Goal: Navigation & Orientation: Find specific page/section

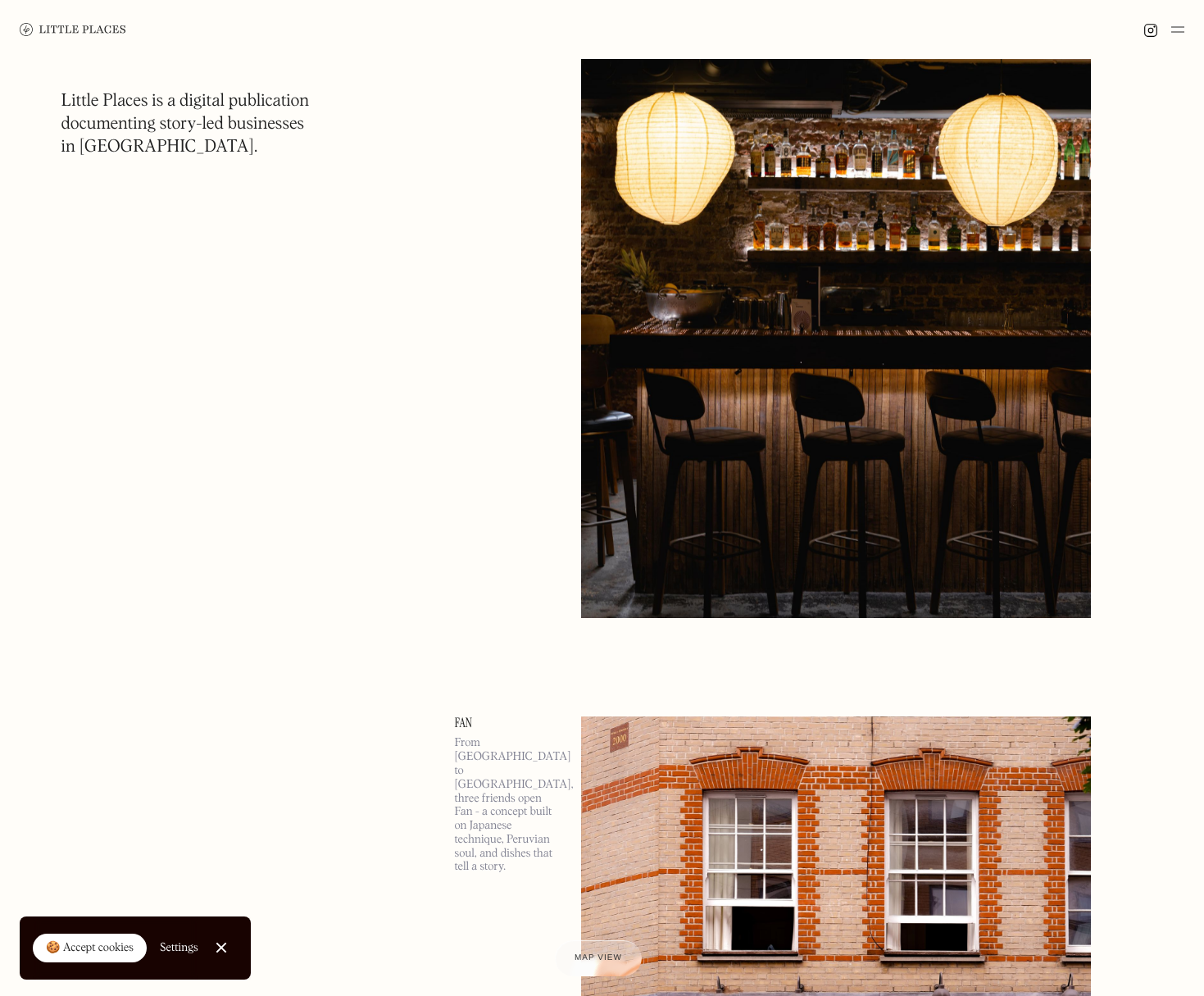
scroll to position [1952, 0]
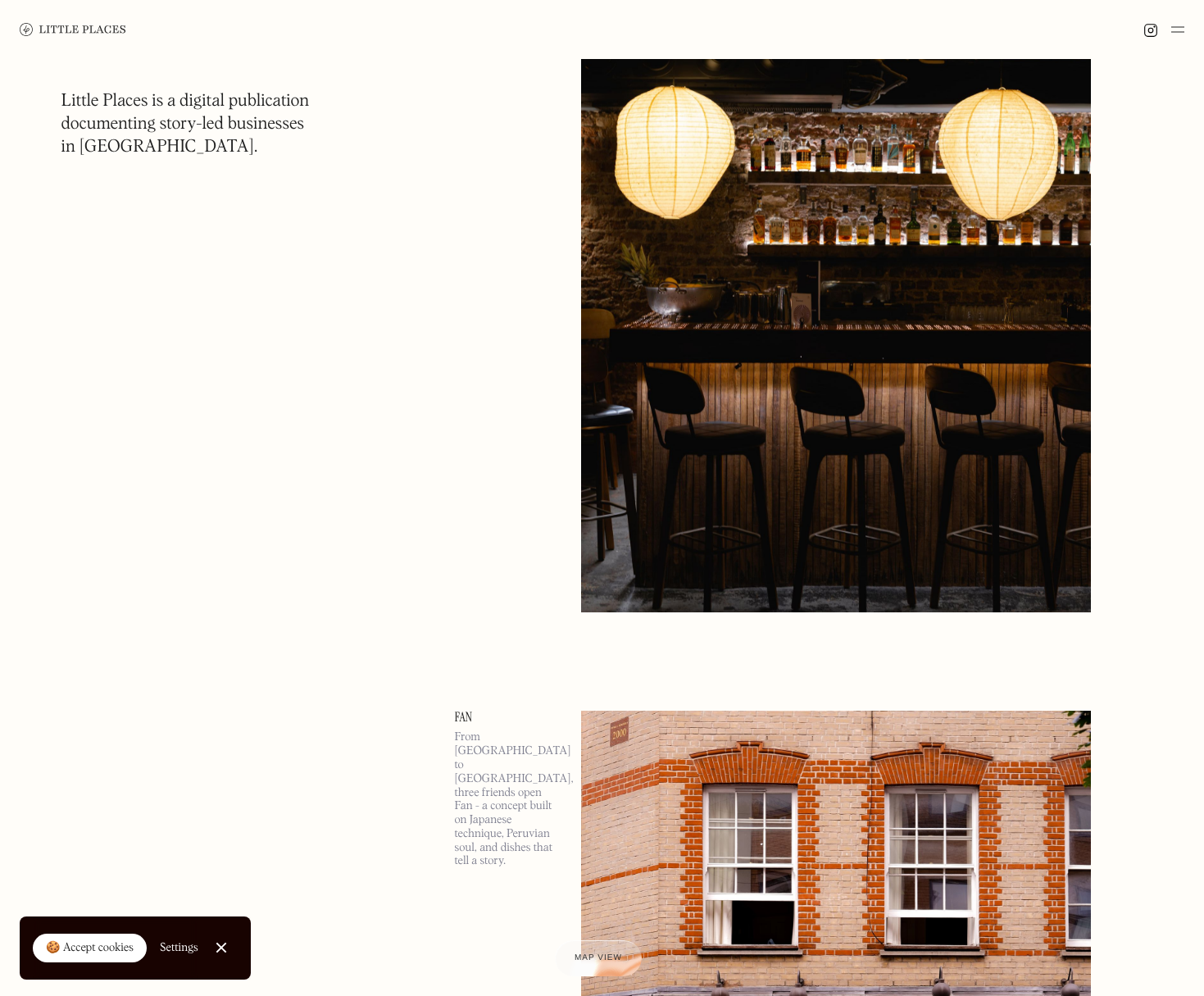
click at [109, 28] on img at bounding box center [73, 29] width 107 height 13
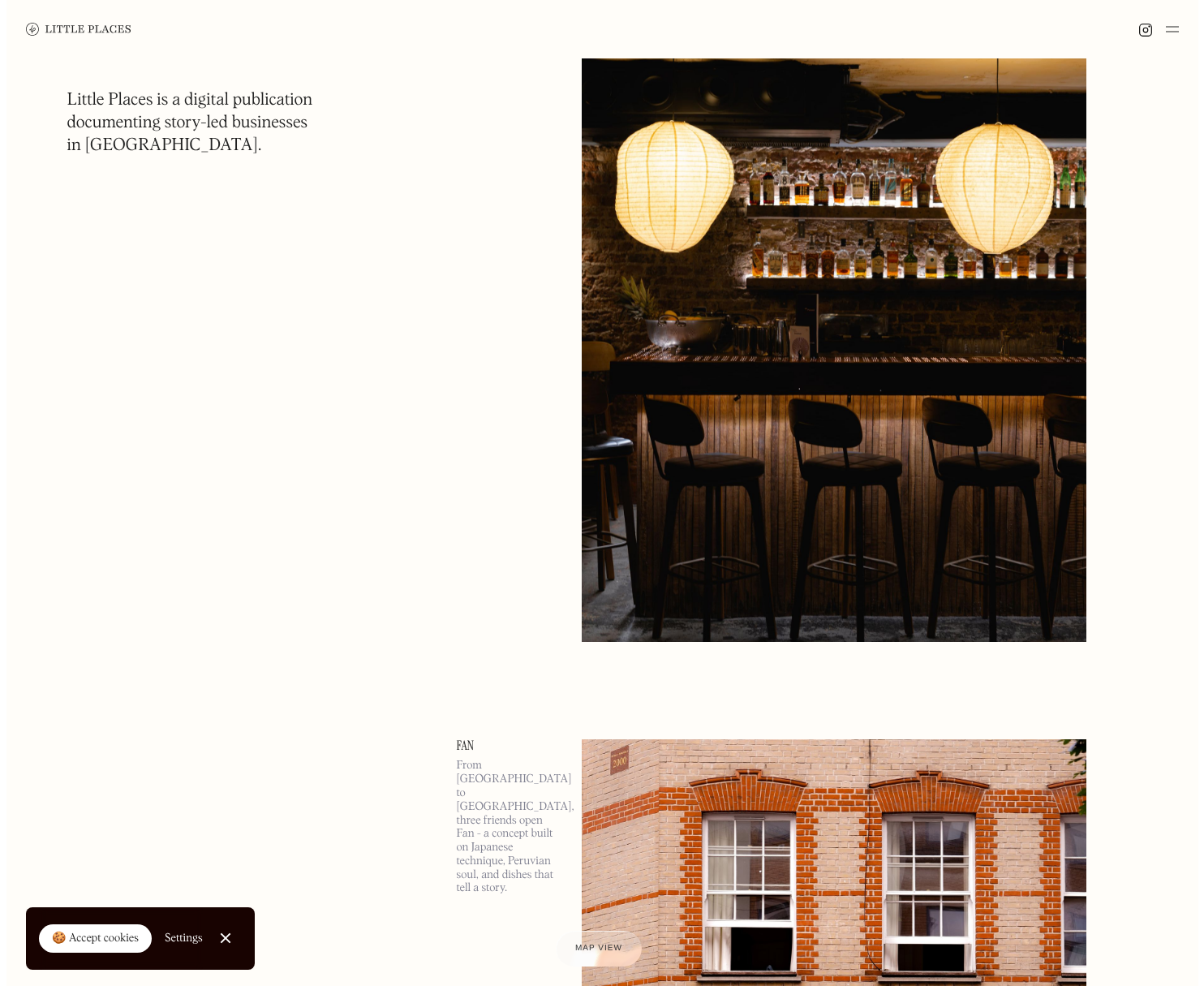
scroll to position [1912, 0]
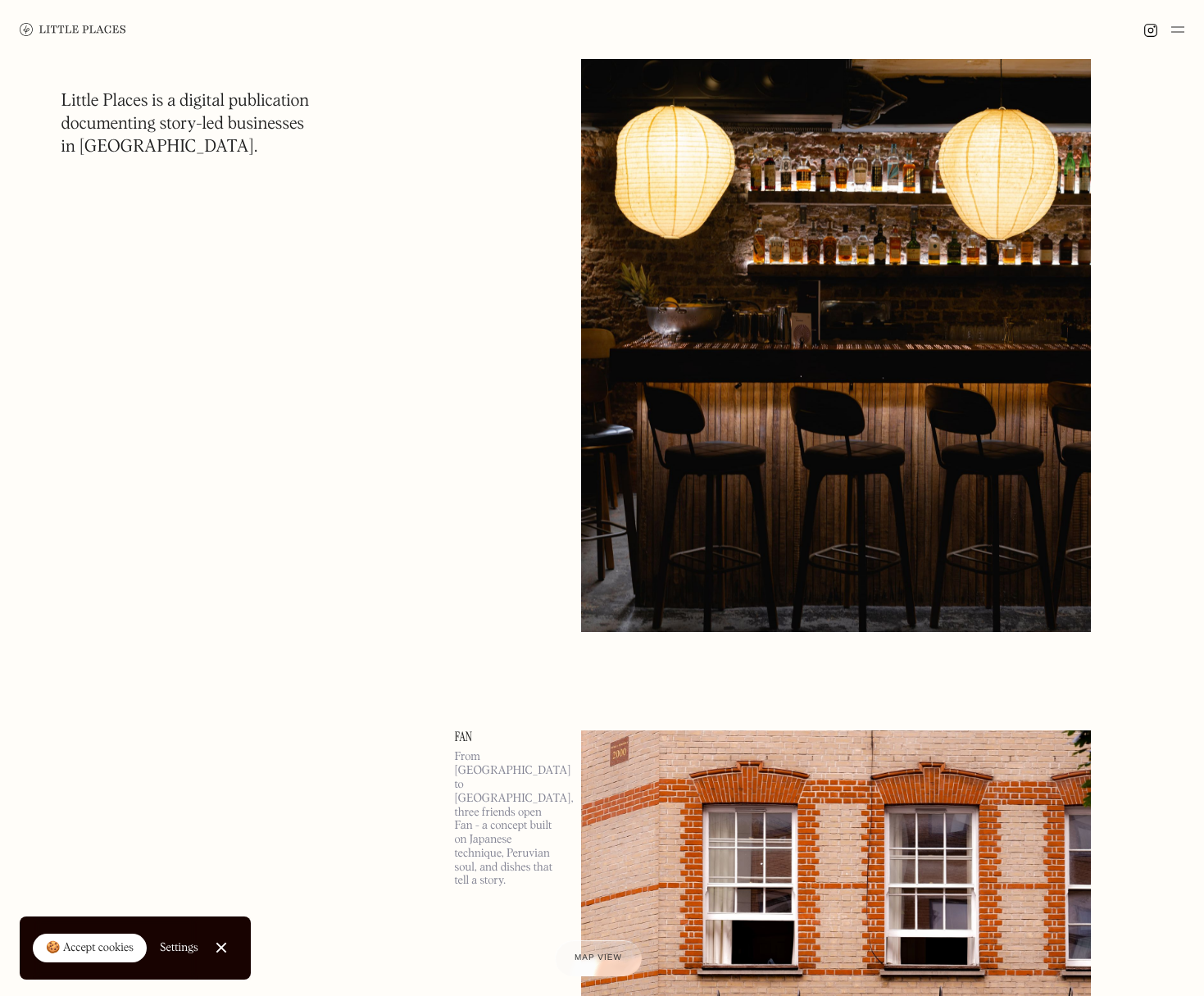
drag, startPoint x: 569, startPoint y: 178, endPoint x: 563, endPoint y: 171, distance: 9.2
click at [569, 178] on div "Parasol After years of shaping some of London’s best bars, Andy & Tom have team…" at bounding box center [782, 264] width 655 height 737
click at [598, 178] on img at bounding box center [836, 264] width 510 height 737
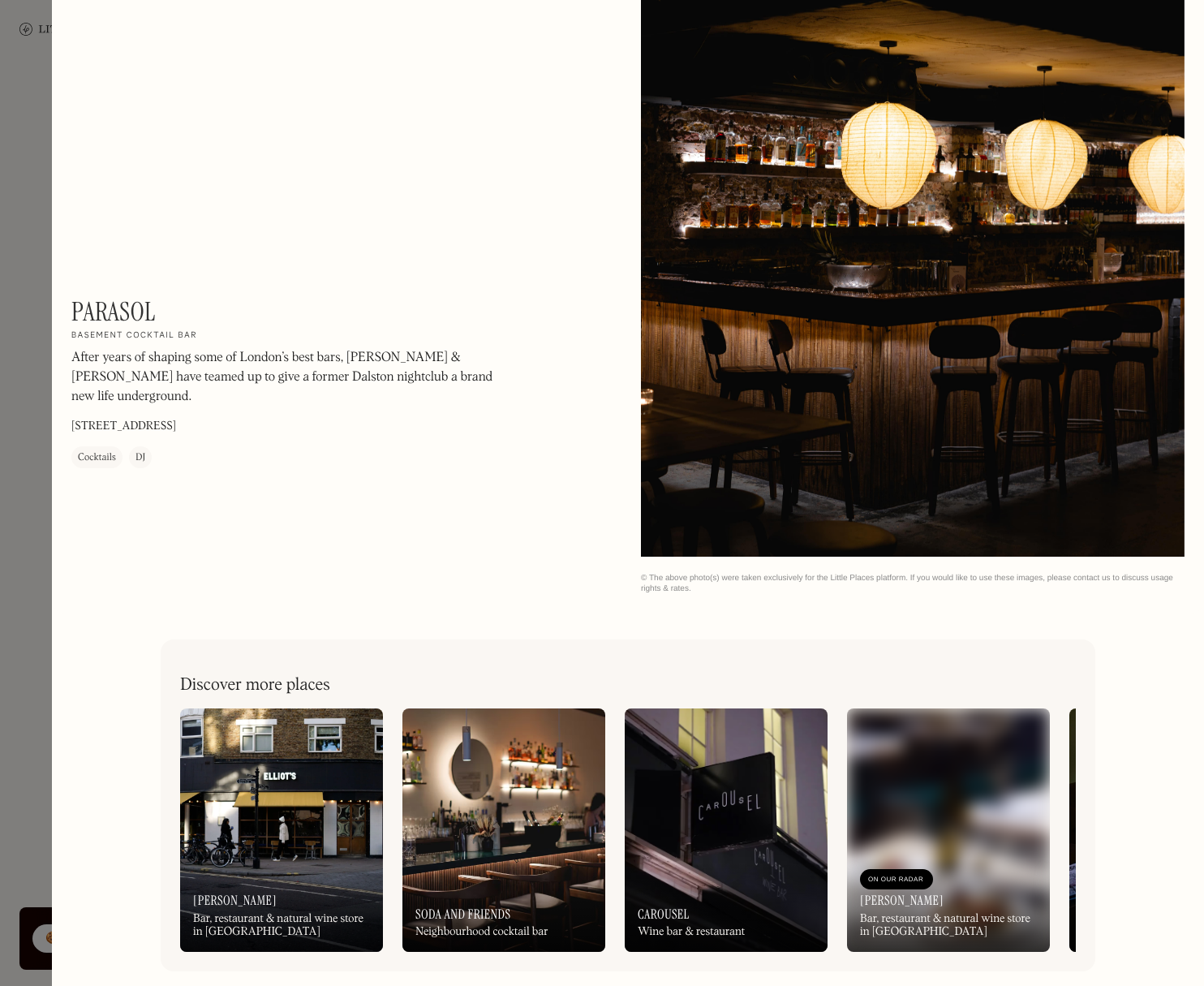
scroll to position [2225, 0]
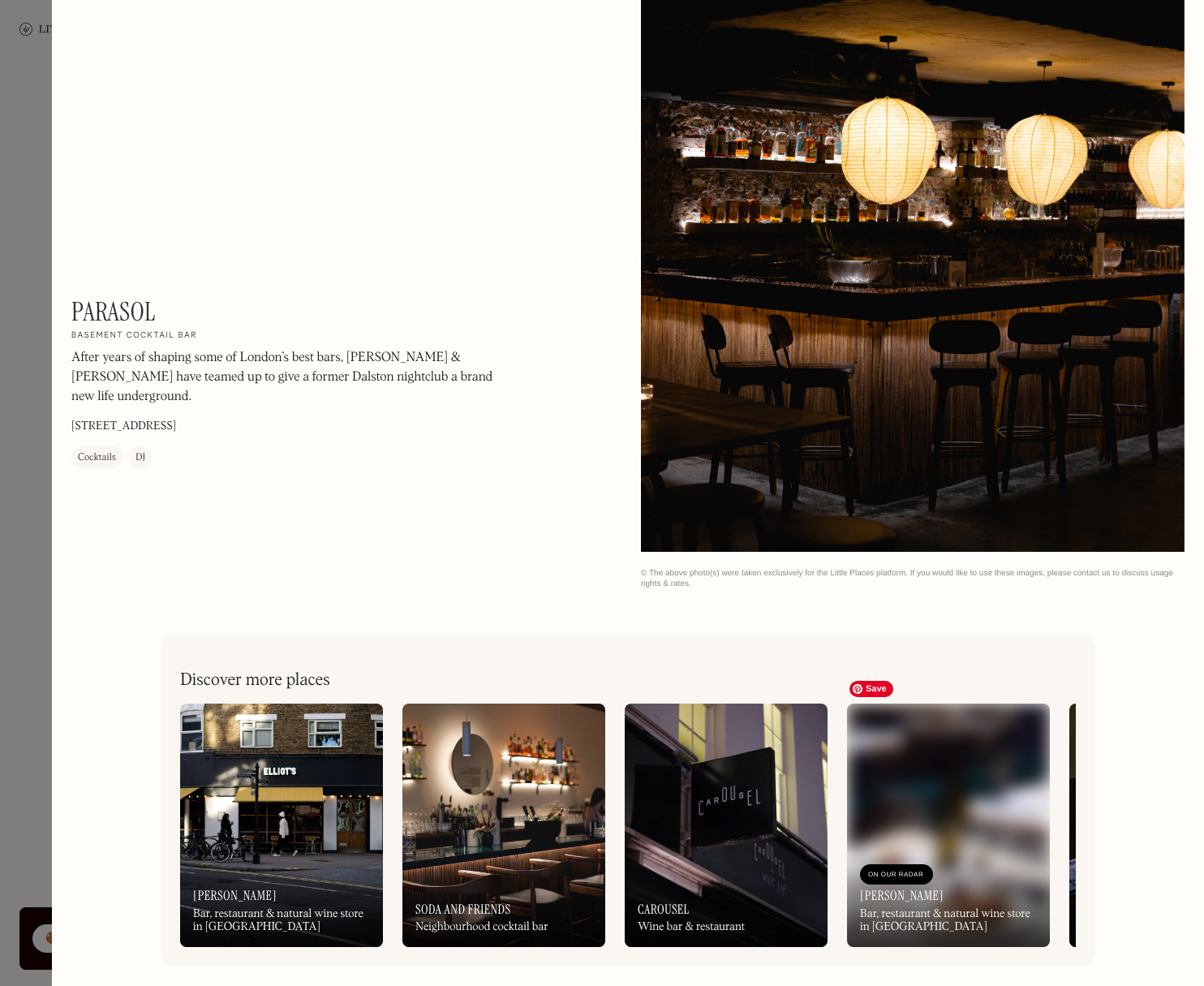
click at [881, 718] on img at bounding box center [949, 825] width 203 height 243
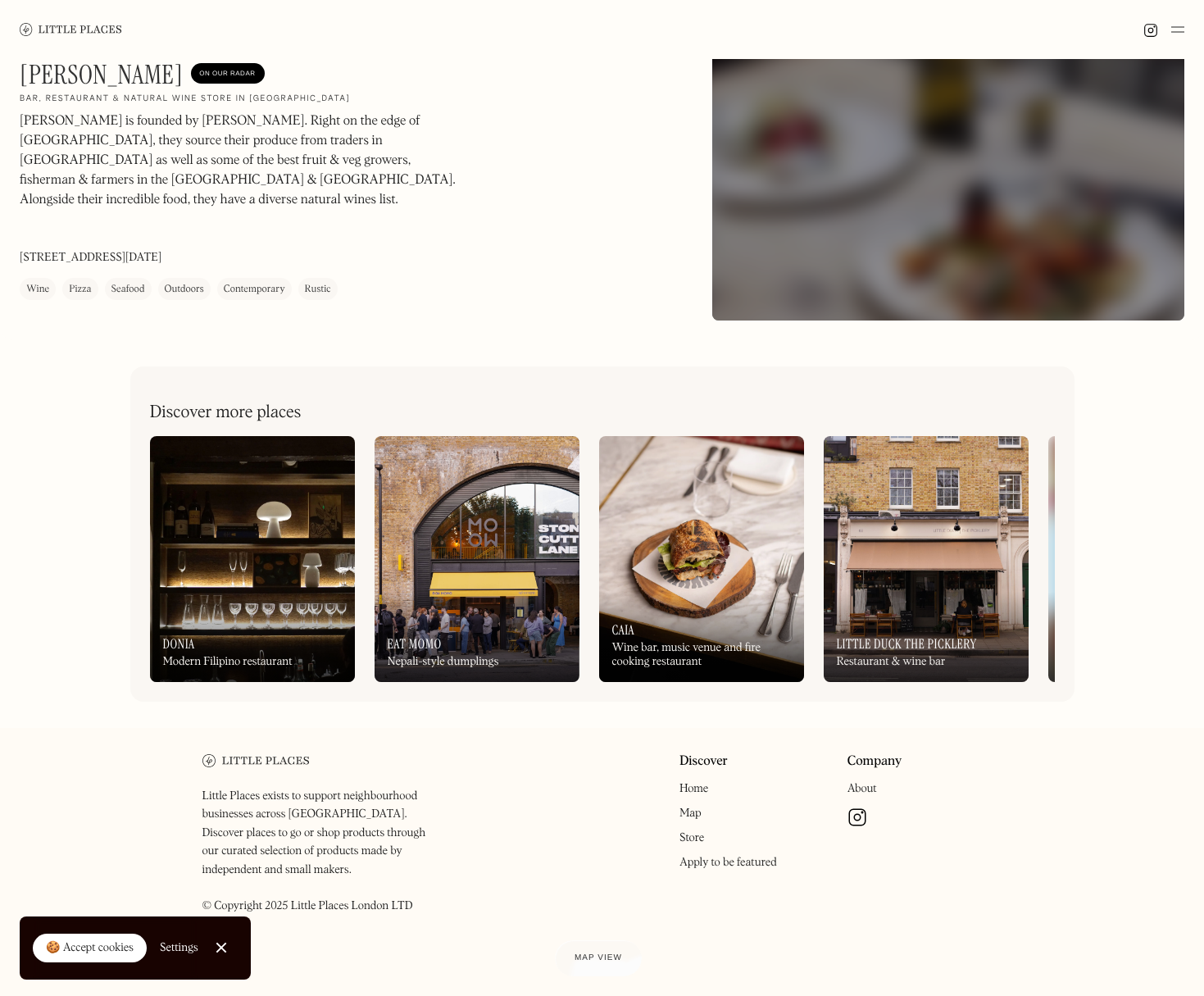
scroll to position [352, 0]
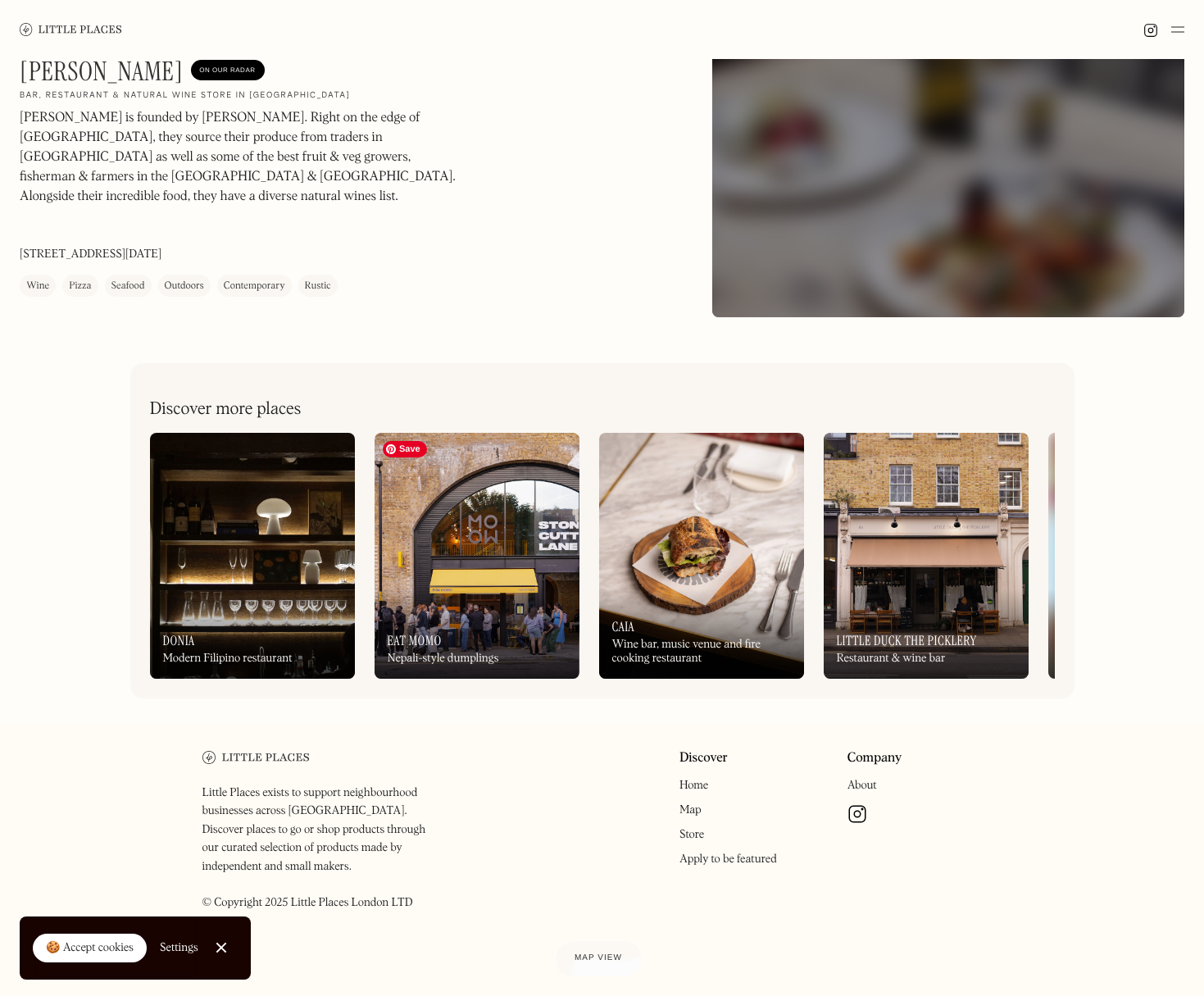
click at [466, 534] on img at bounding box center [477, 555] width 205 height 246
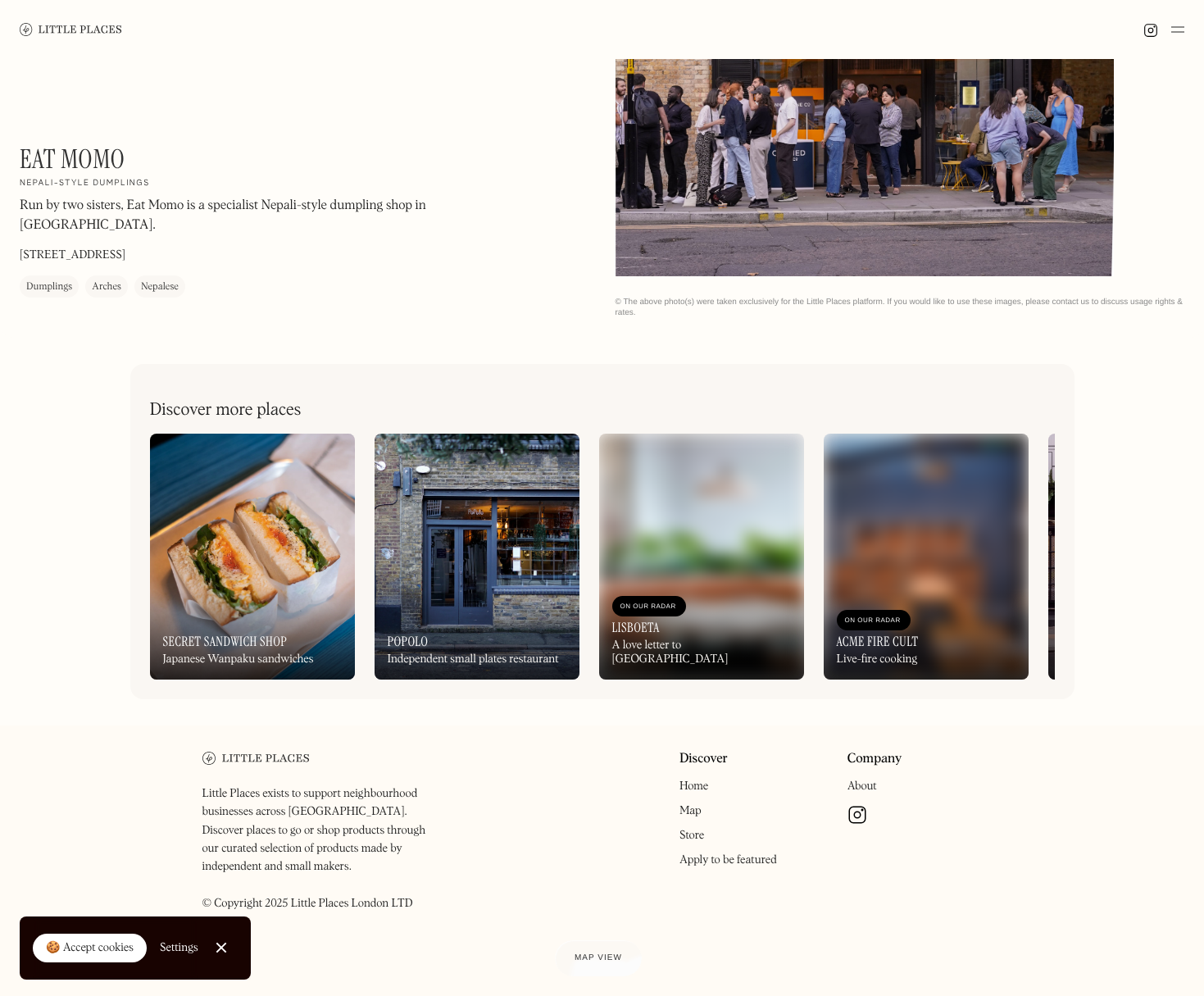
scroll to position [427, 0]
click at [462, 543] on img at bounding box center [477, 555] width 205 height 246
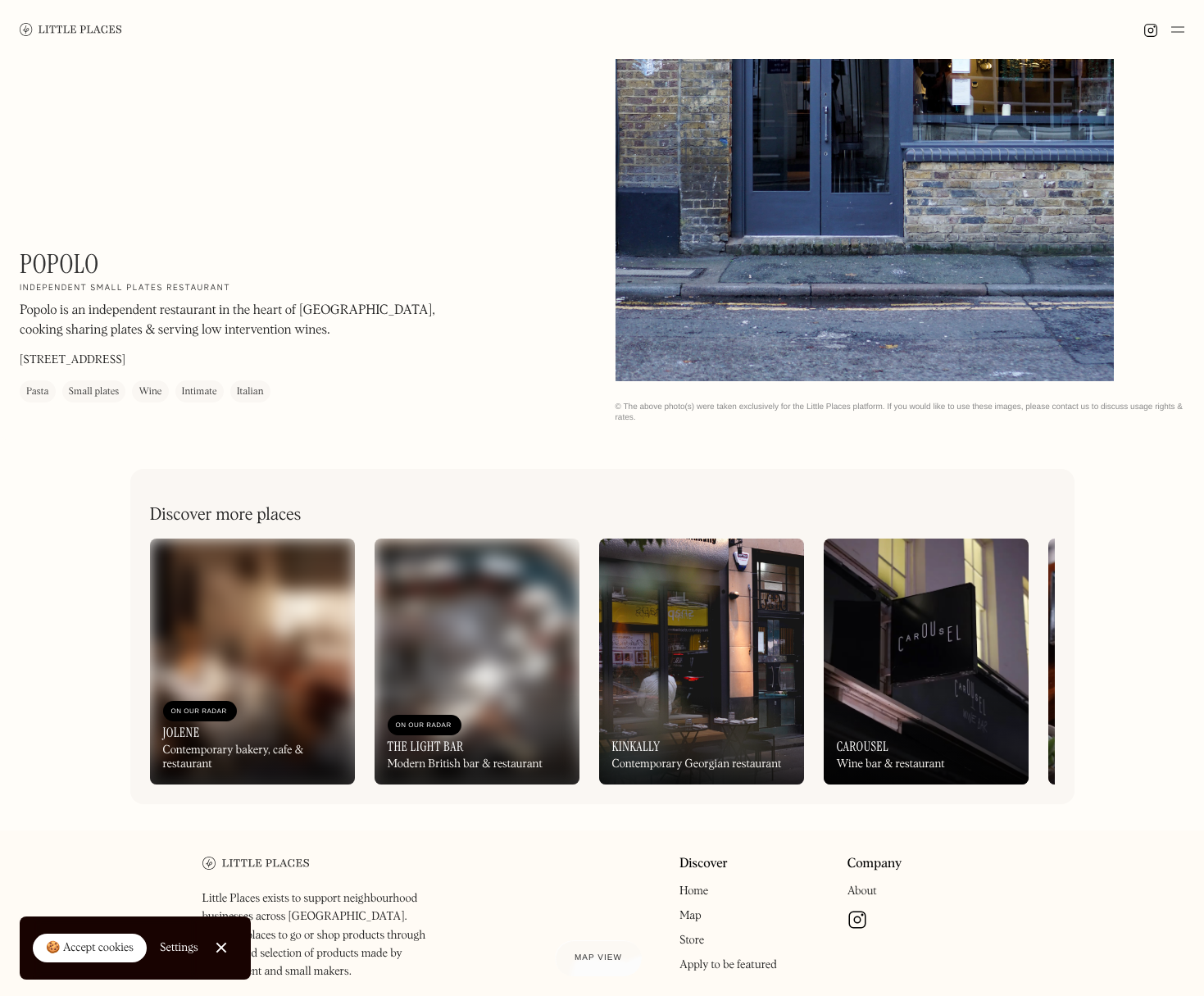
scroll to position [427, 0]
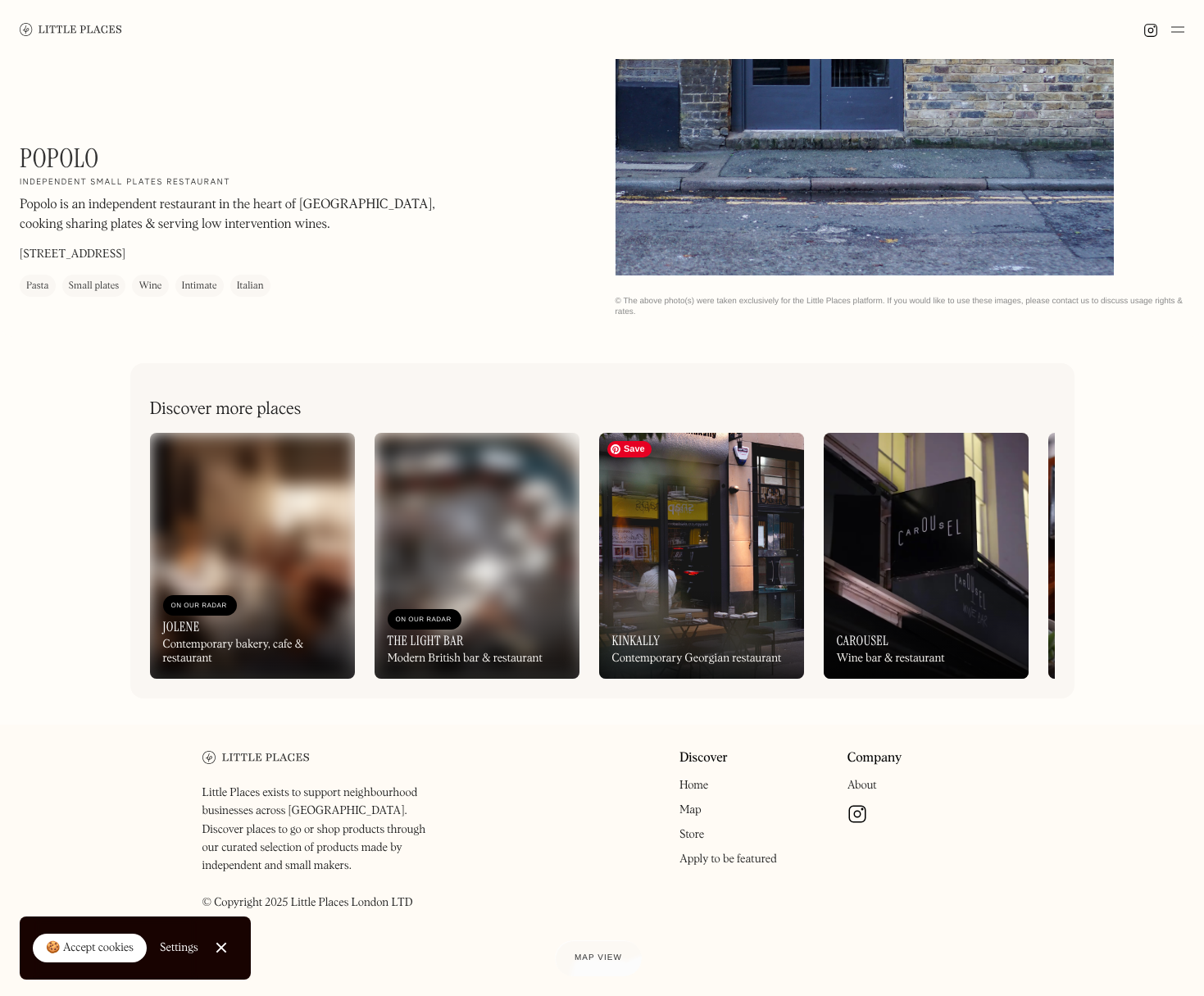
click at [711, 559] on img at bounding box center [702, 555] width 205 height 246
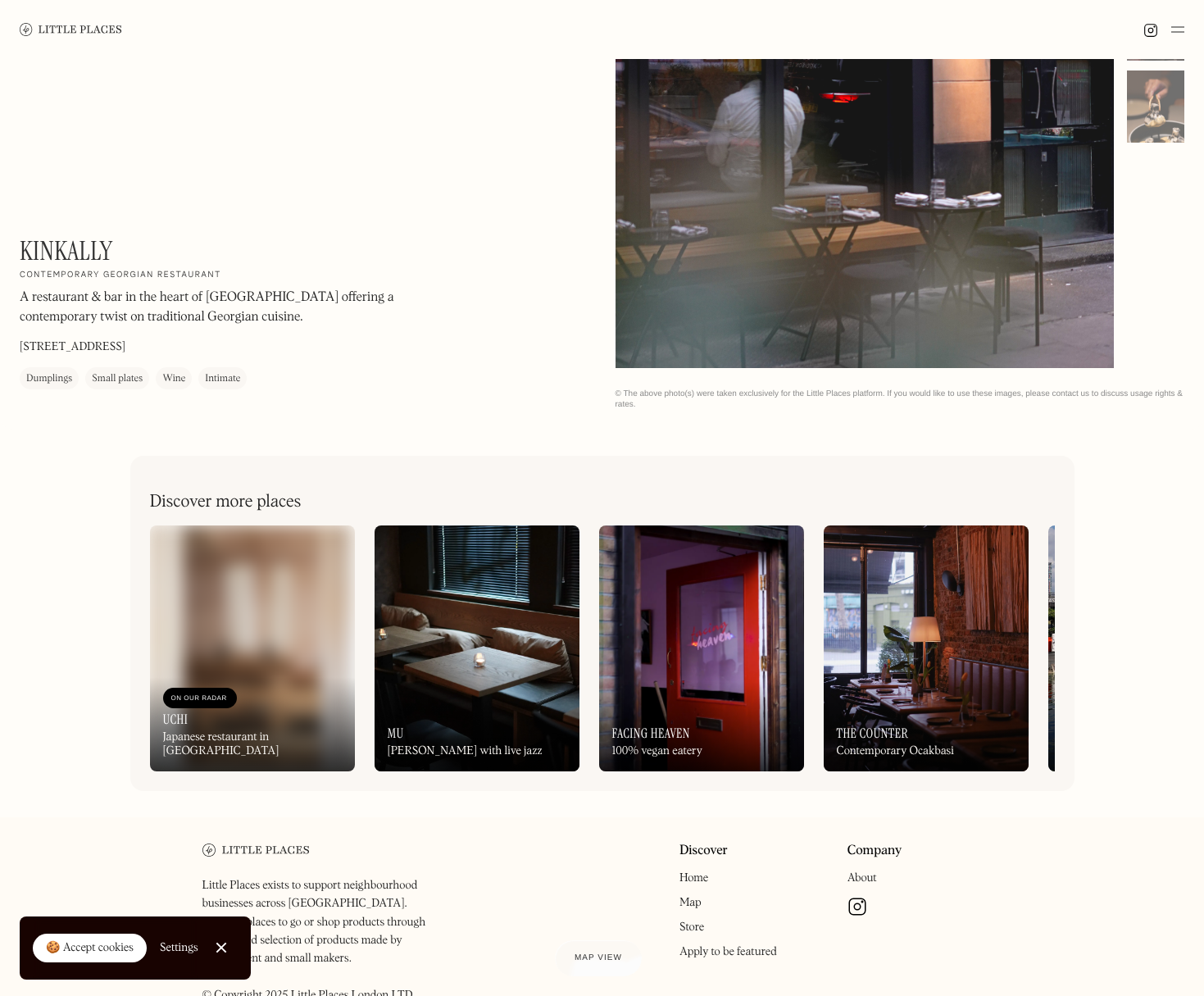
scroll to position [338, 0]
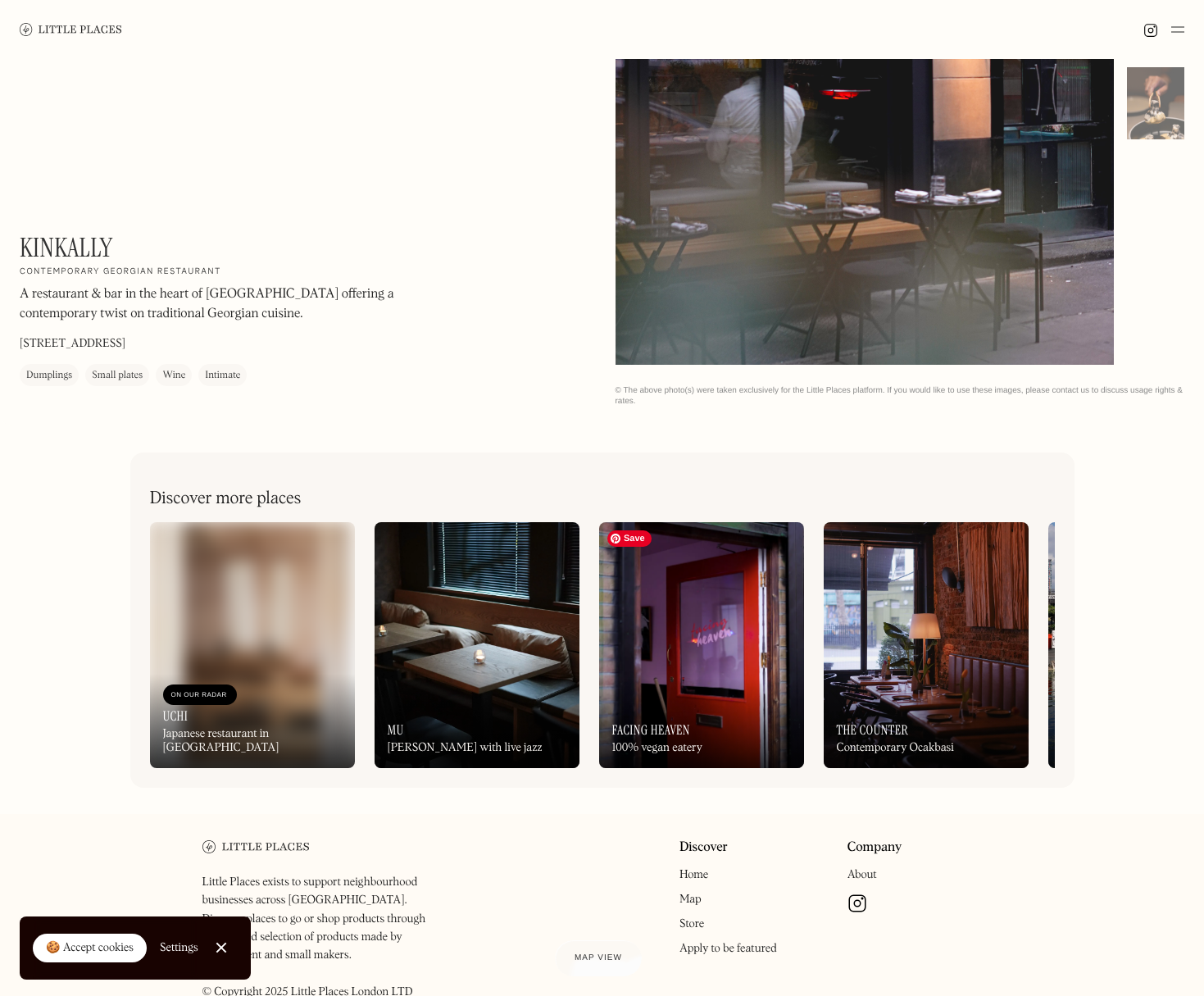
click at [666, 617] on img at bounding box center [702, 644] width 205 height 246
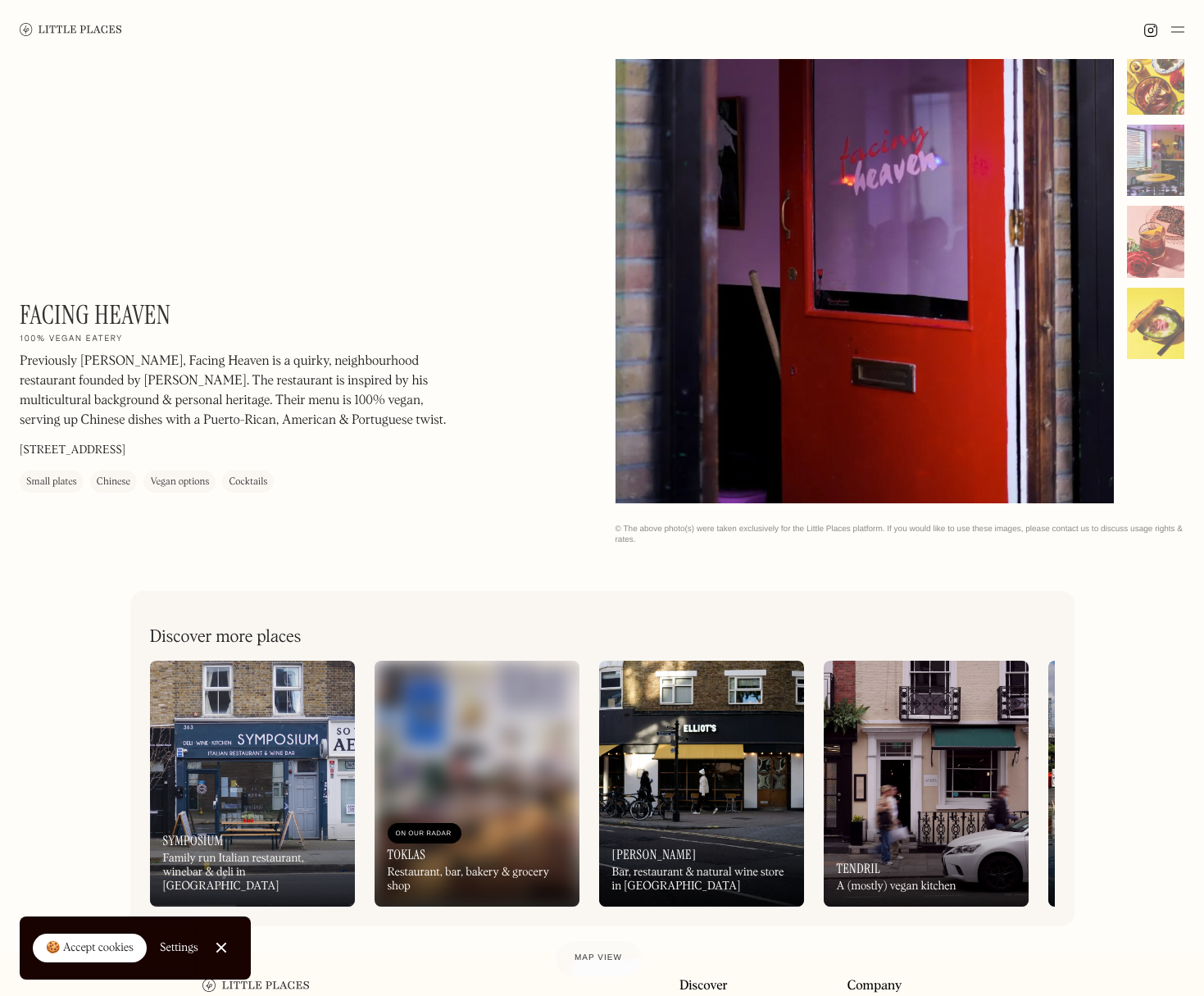
scroll to position [403, 0]
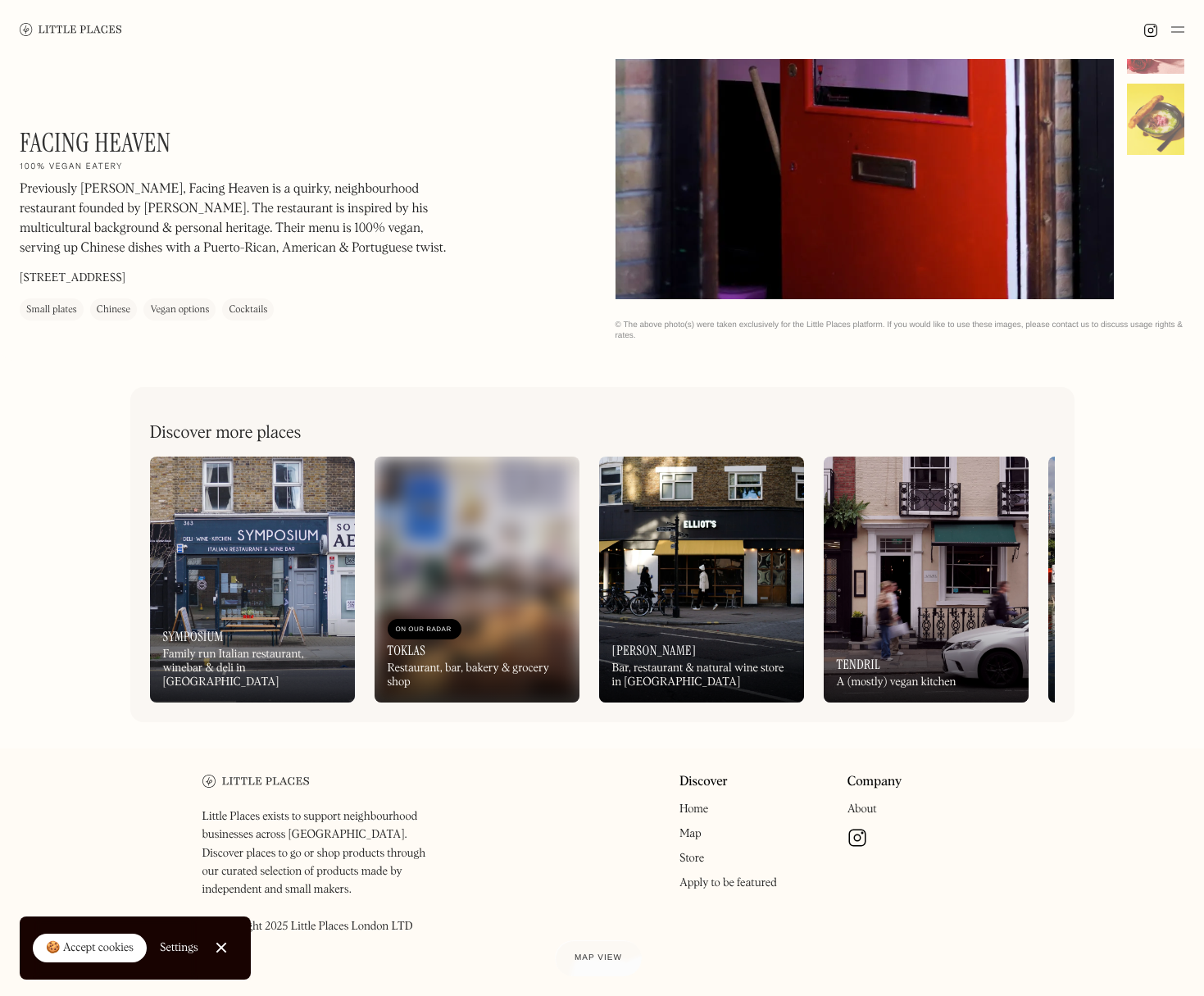
click at [1170, 26] on div at bounding box center [1164, 29] width 41 height 20
click at [1178, 28] on img at bounding box center [1177, 29] width 13 height 20
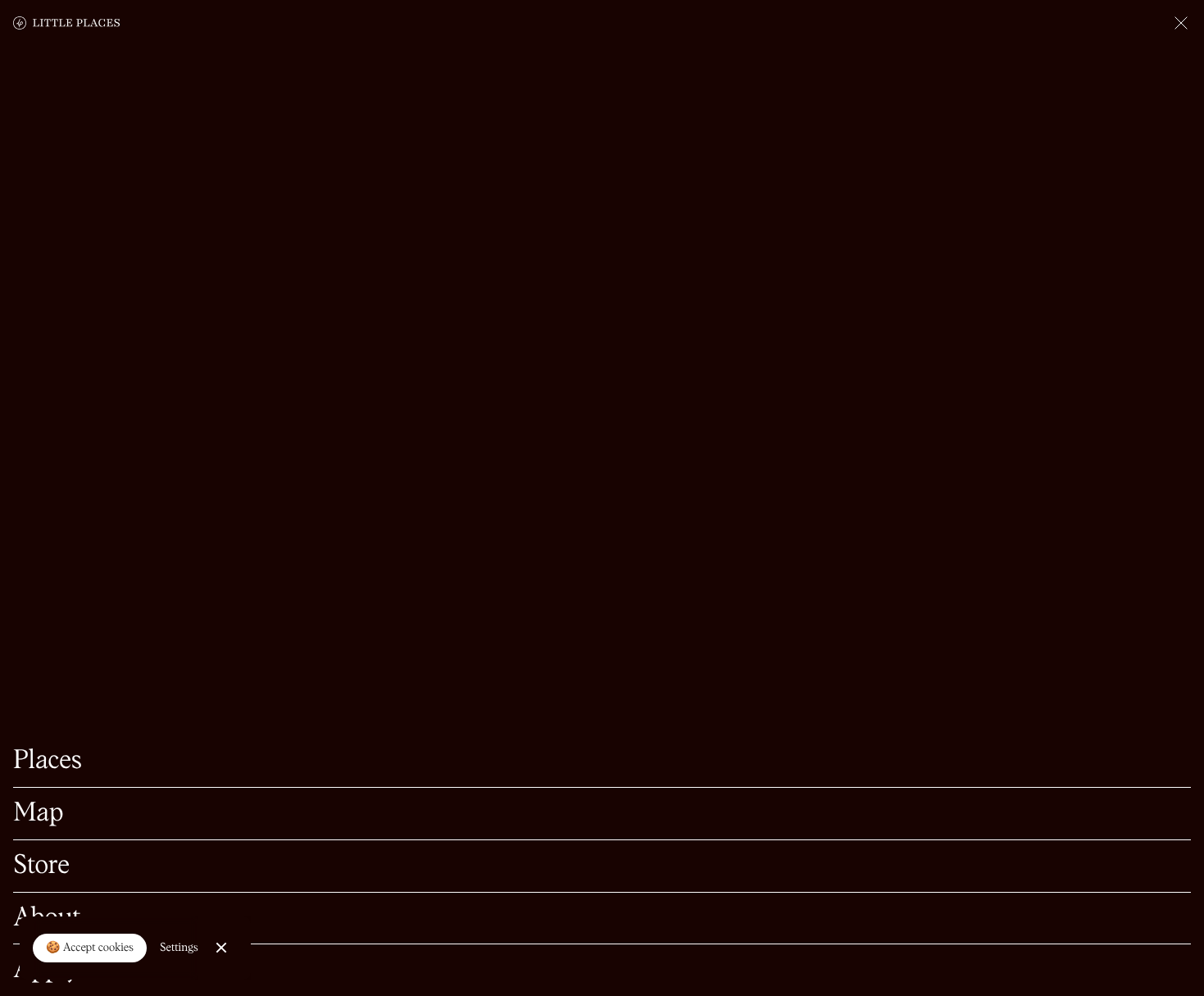
click at [41, 801] on link "Map" at bounding box center [602, 814] width 1178 height 26
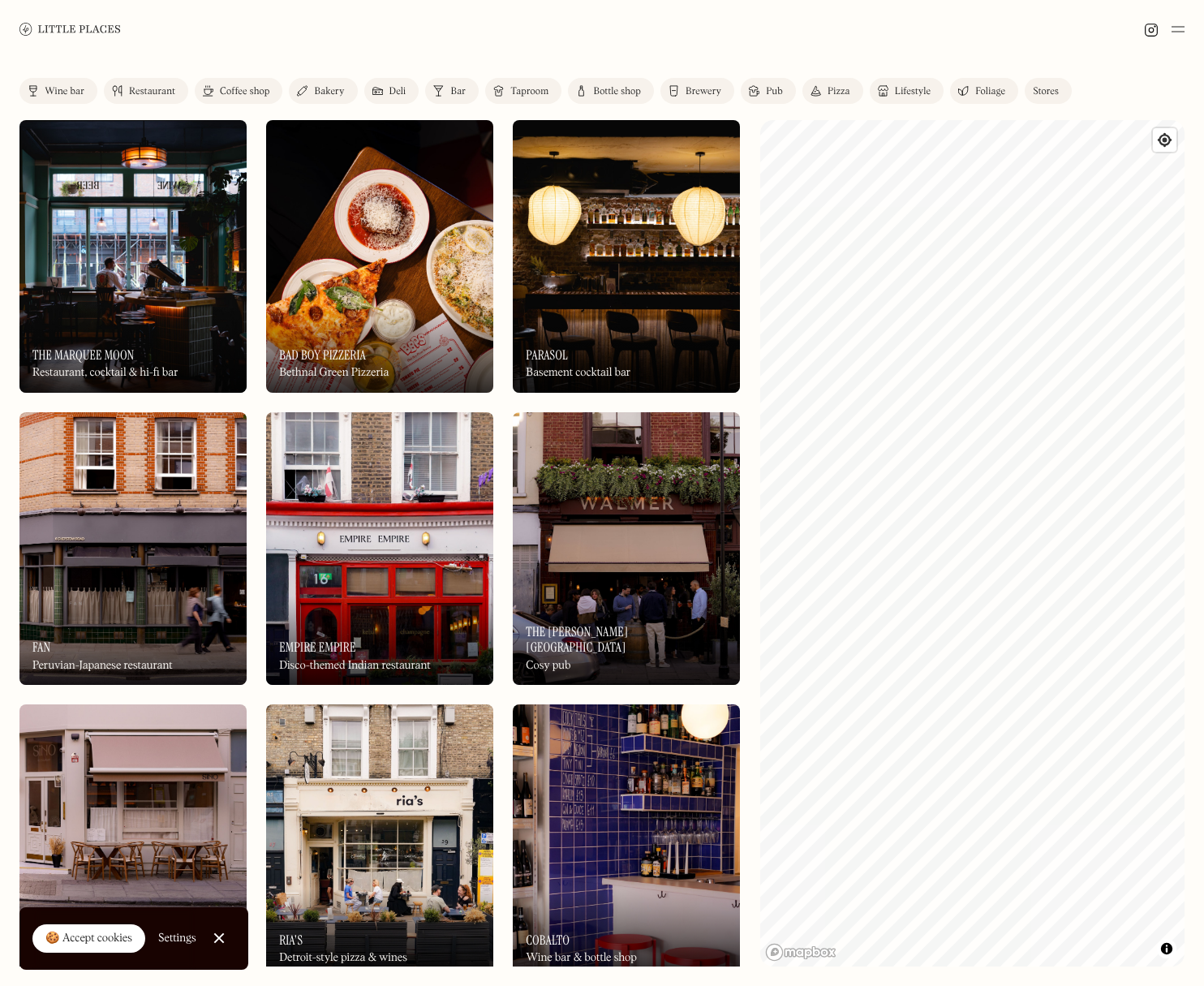
click at [1181, 27] on img at bounding box center [1178, 29] width 13 height 20
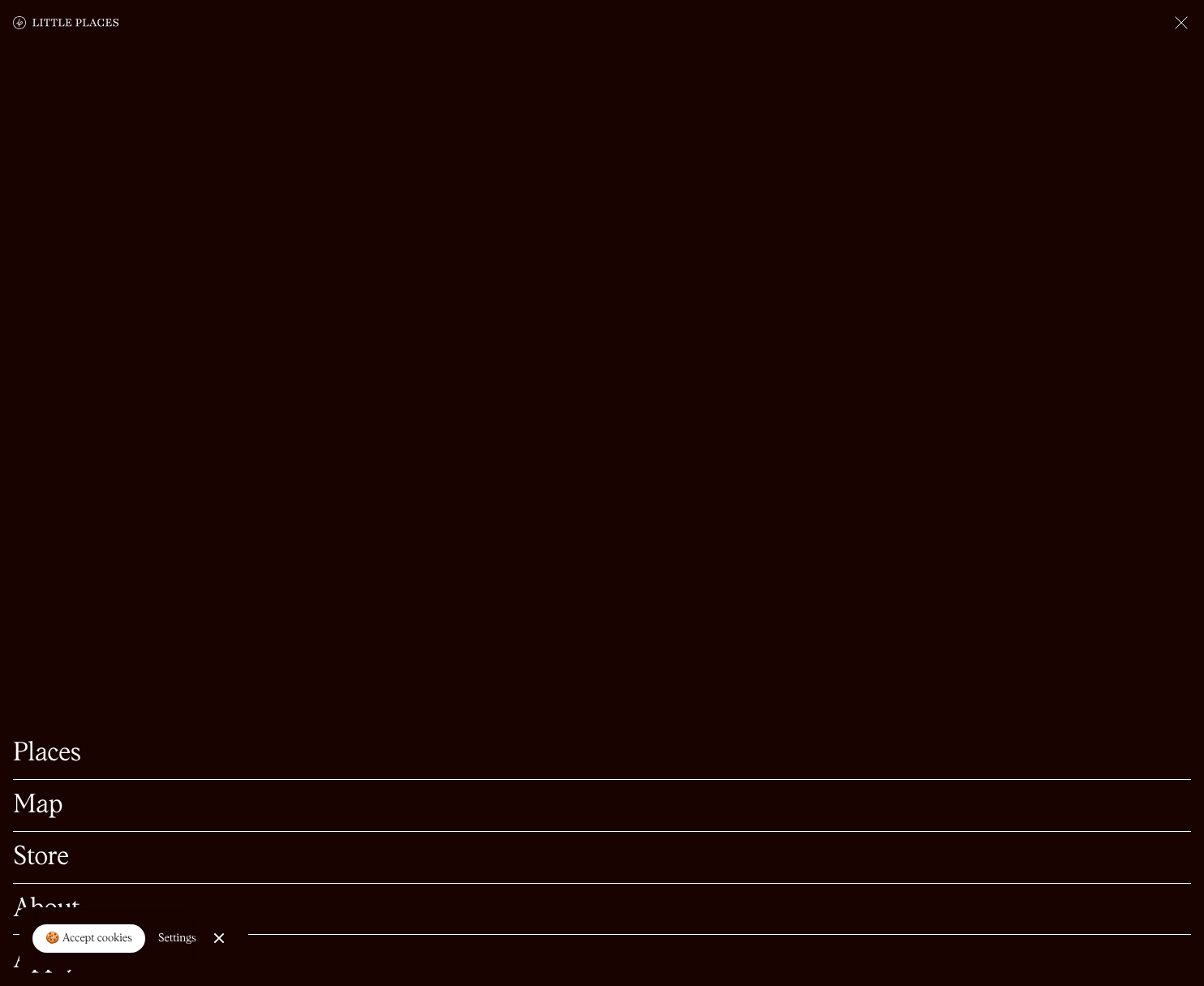
click at [119, 901] on link "About" at bounding box center [602, 910] width 1178 height 26
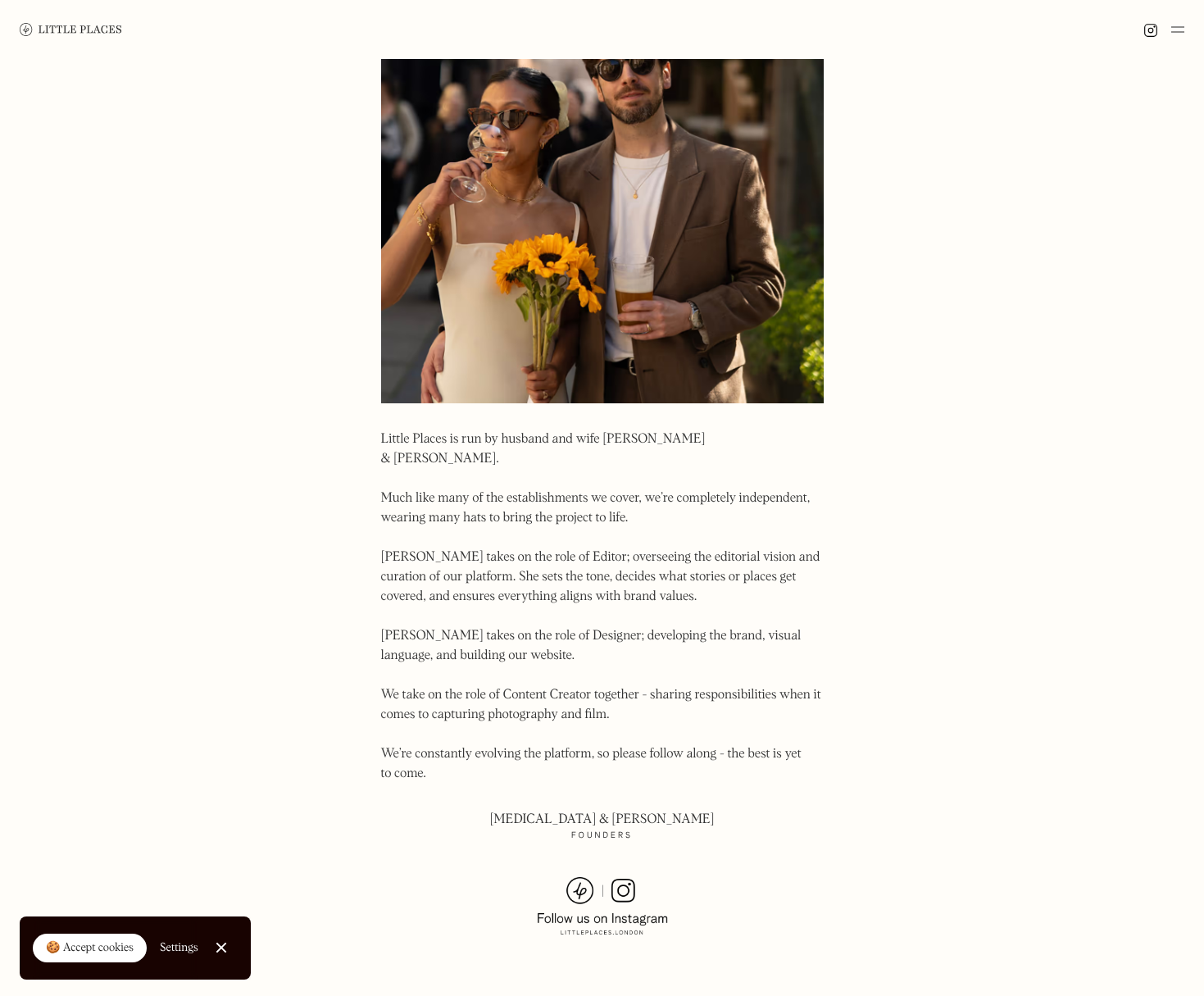
scroll to position [581, 0]
